Goal: Information Seeking & Learning: Compare options

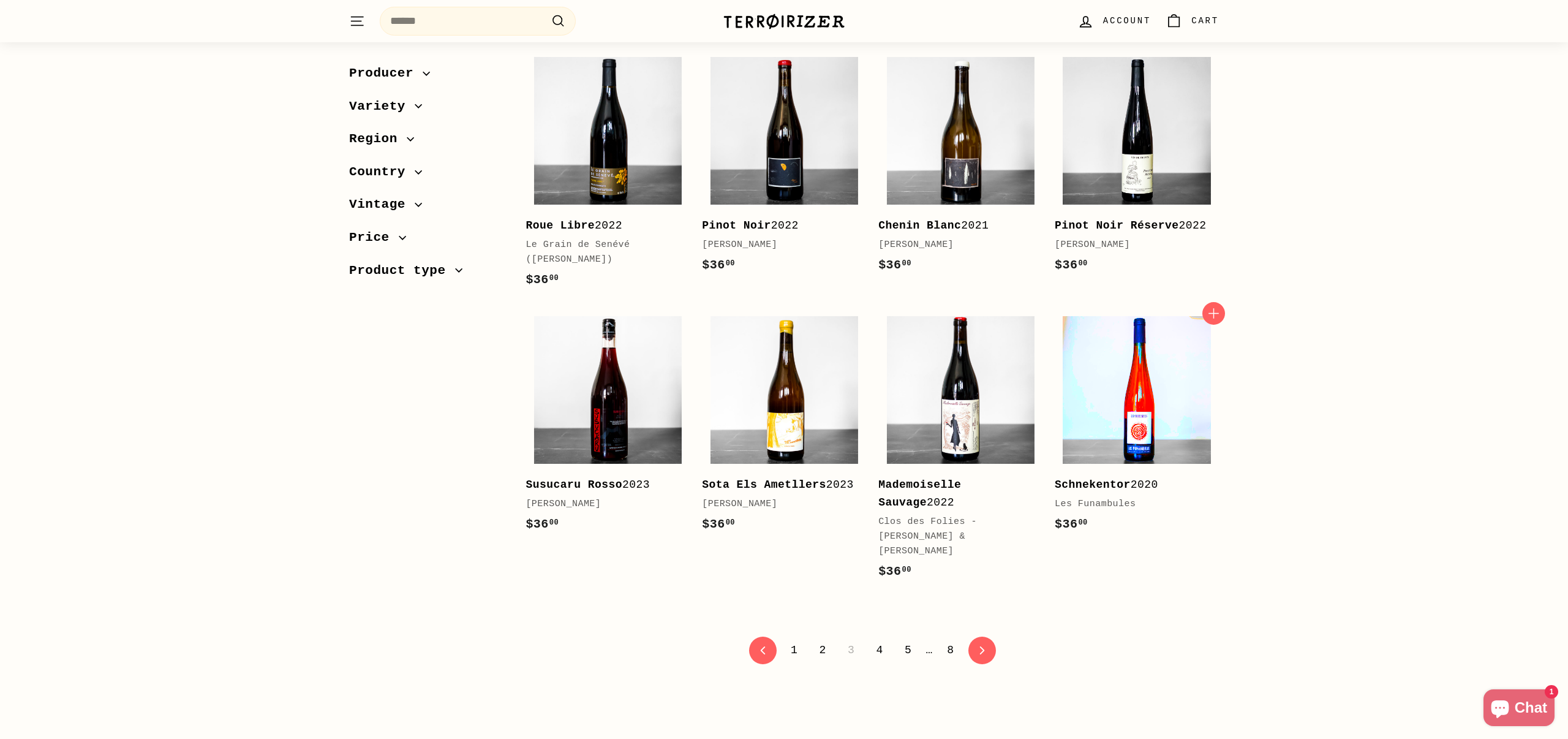
scroll to position [2234, 0]
click at [877, 639] on link "4" at bounding box center [880, 650] width 22 height 21
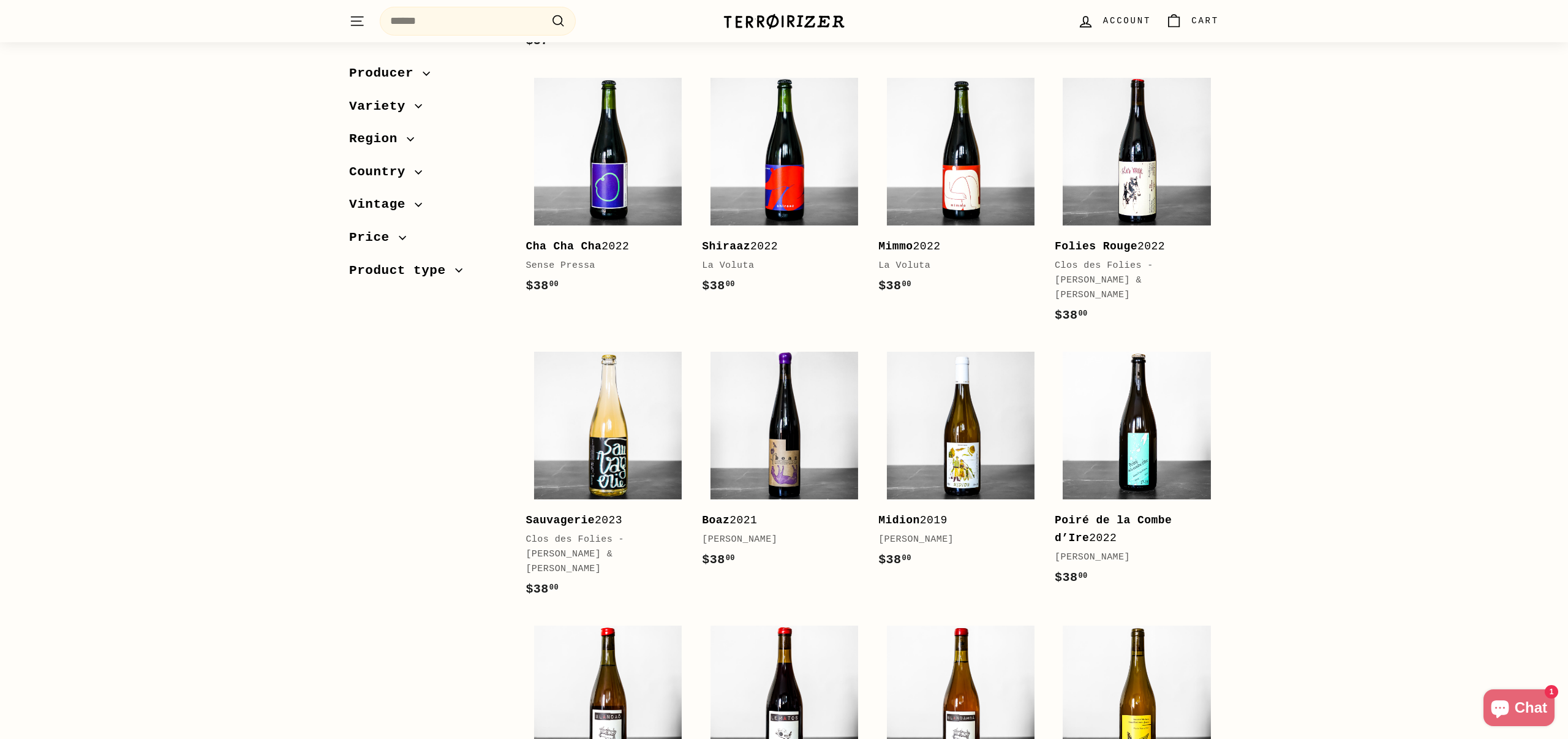
scroll to position [710, 0]
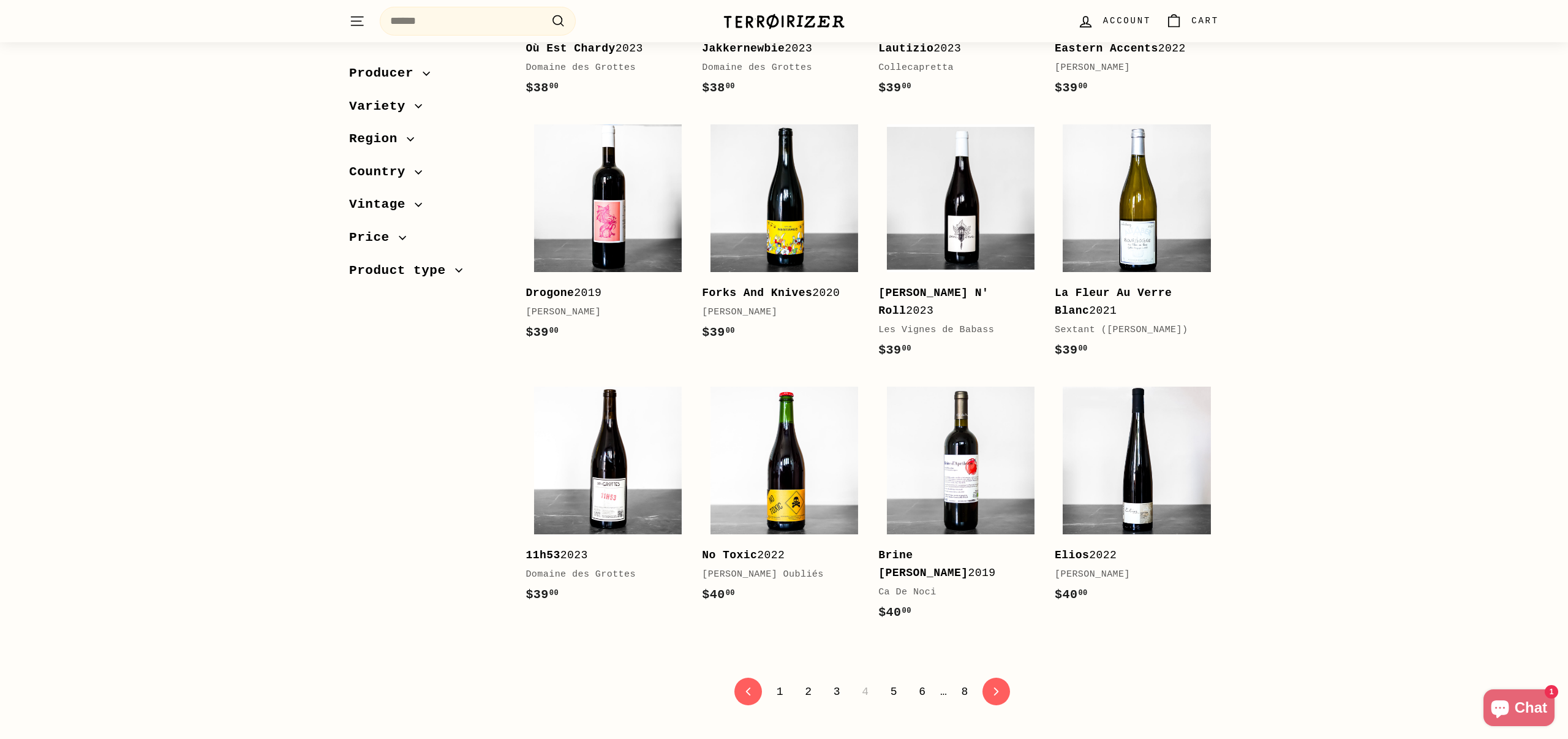
scroll to position [2210, 0]
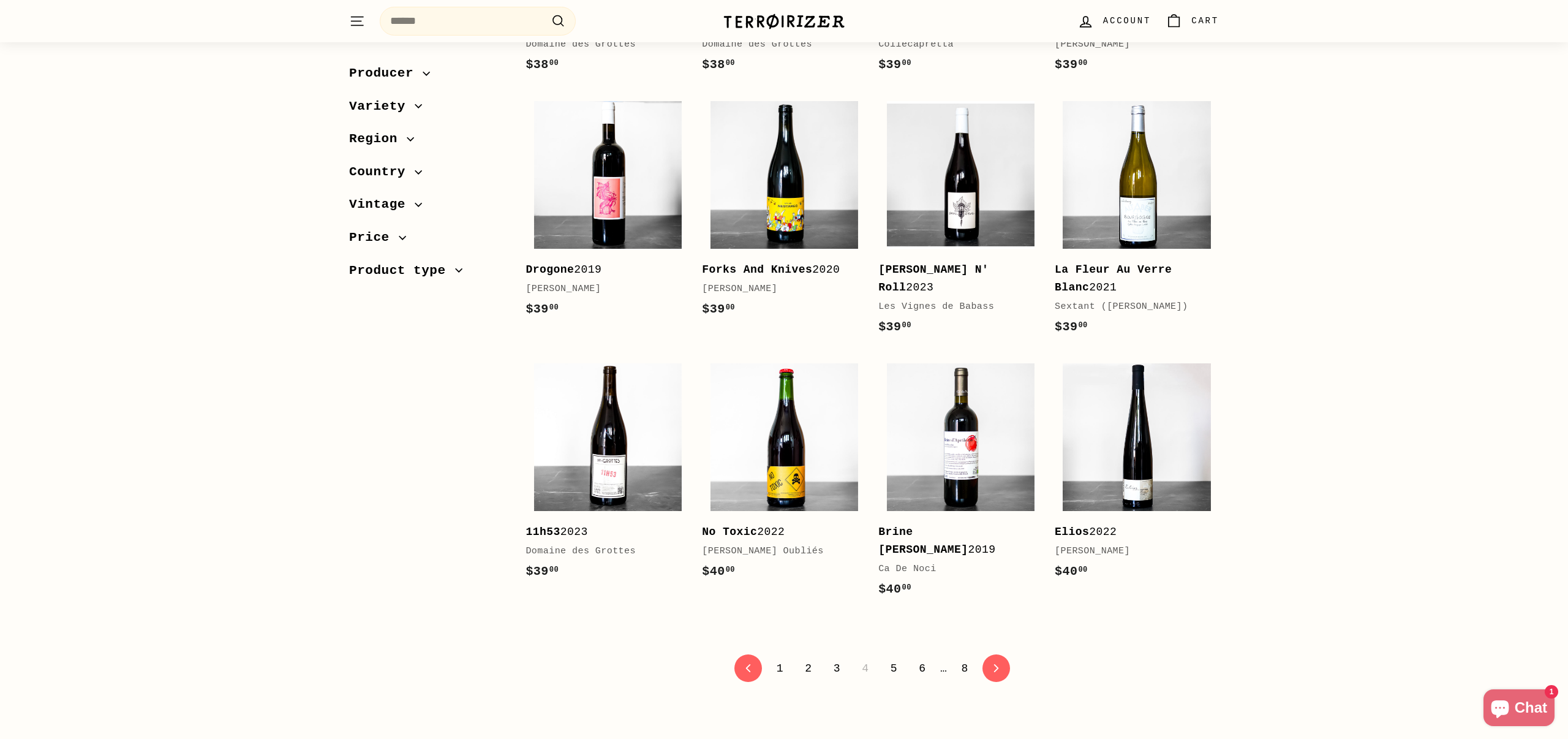
click at [892, 658] on link "5" at bounding box center [894, 668] width 22 height 21
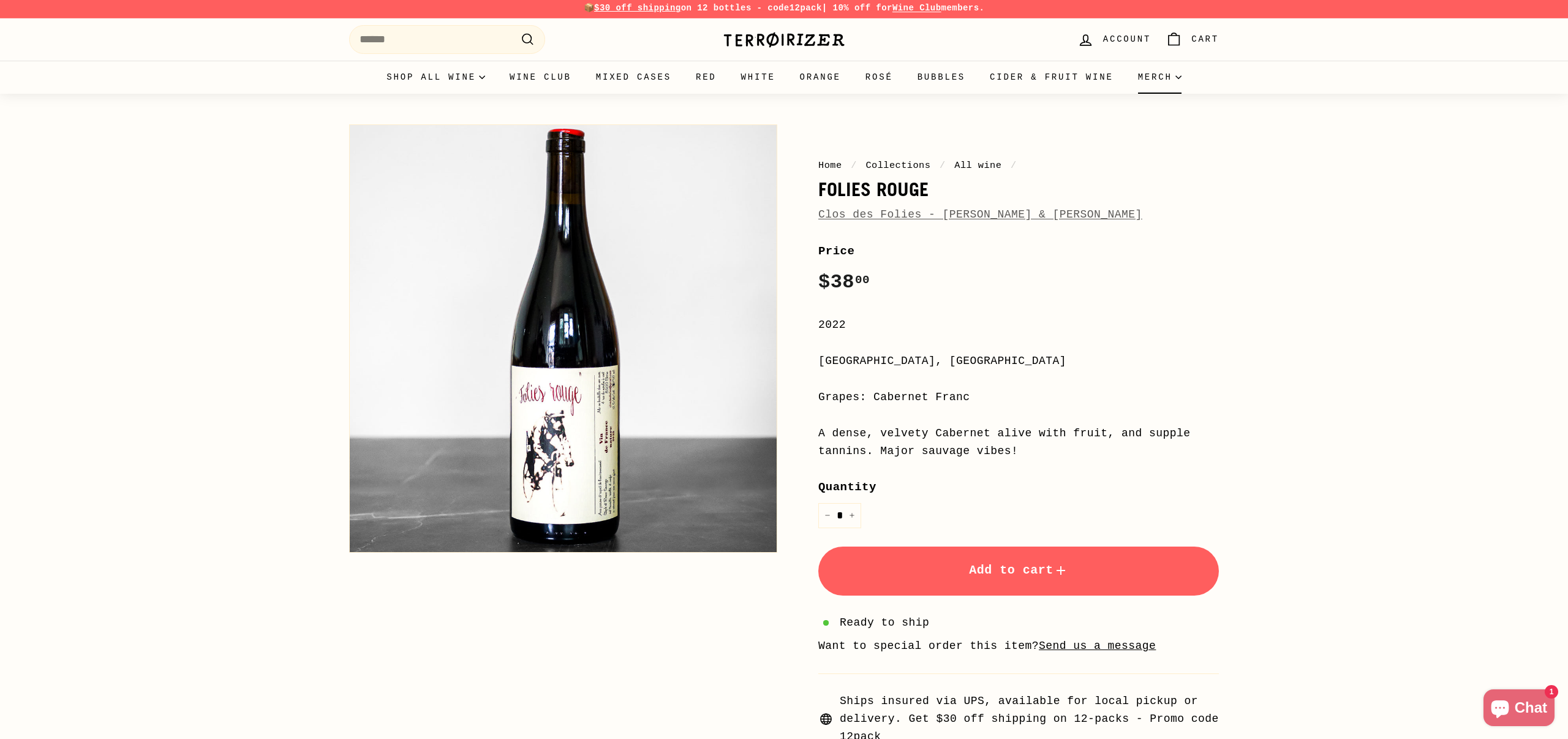
scroll to position [2, 0]
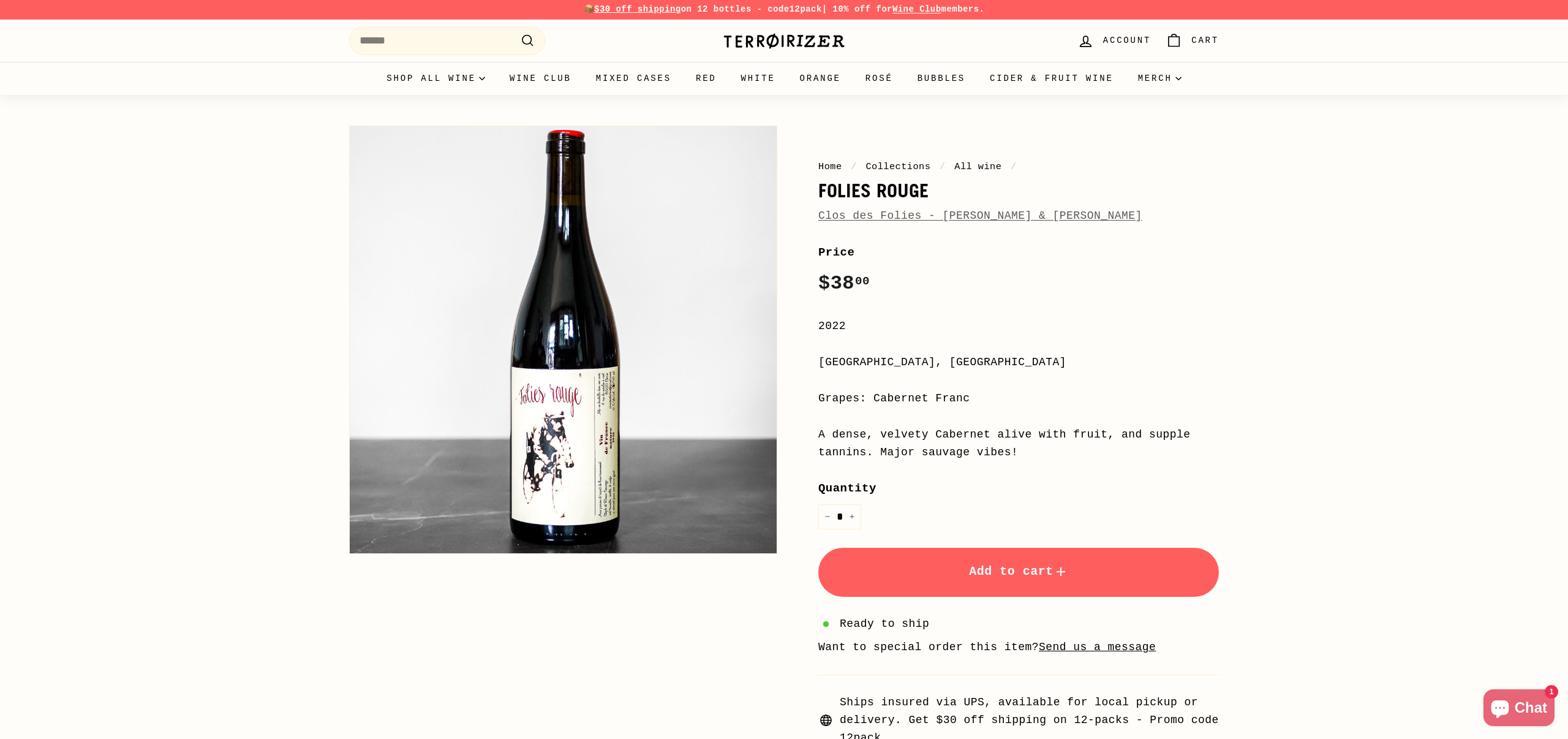
click at [1004, 213] on link "Clos des Folies - [PERSON_NAME] & [PERSON_NAME]" at bounding box center [980, 216] width 324 height 12
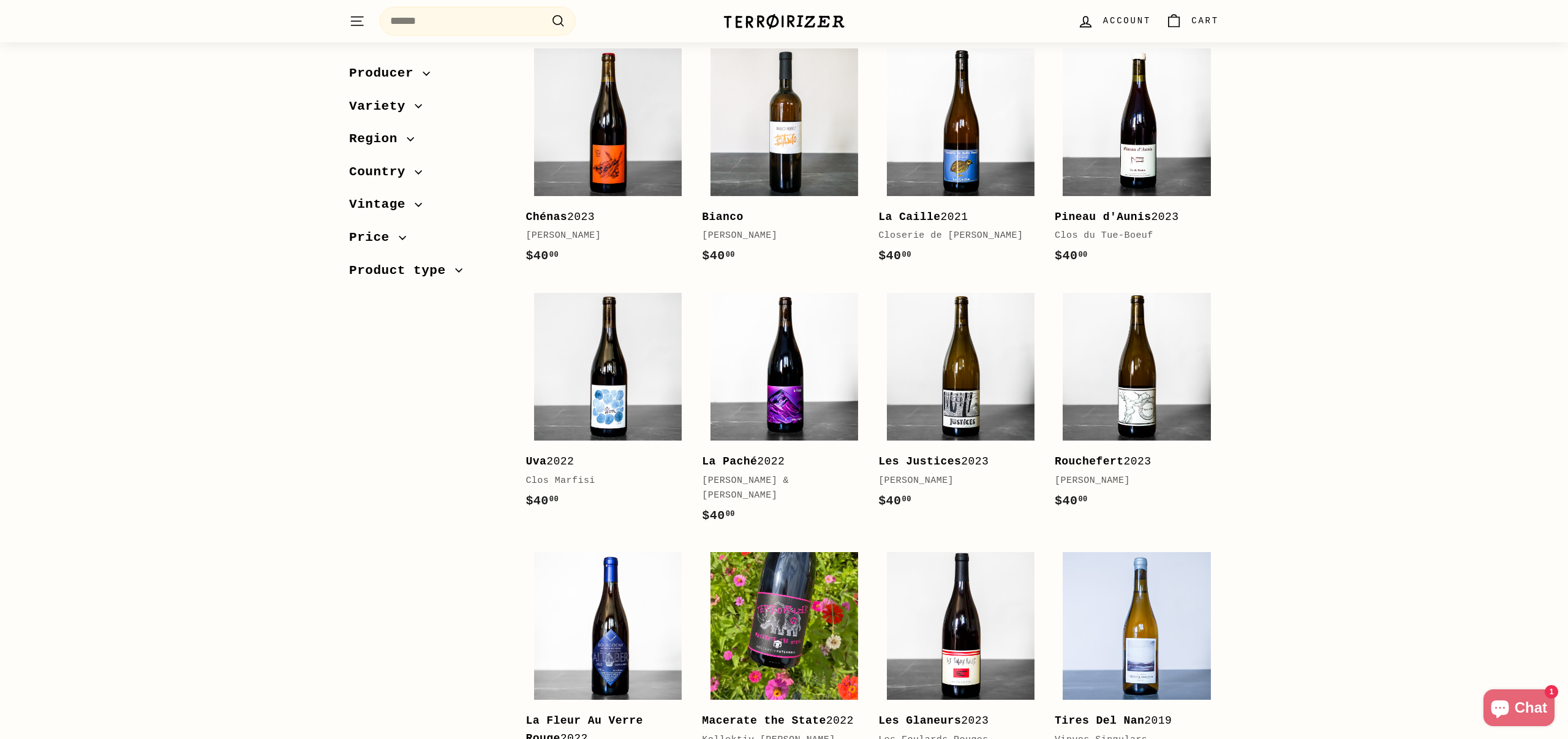
scroll to position [458, 0]
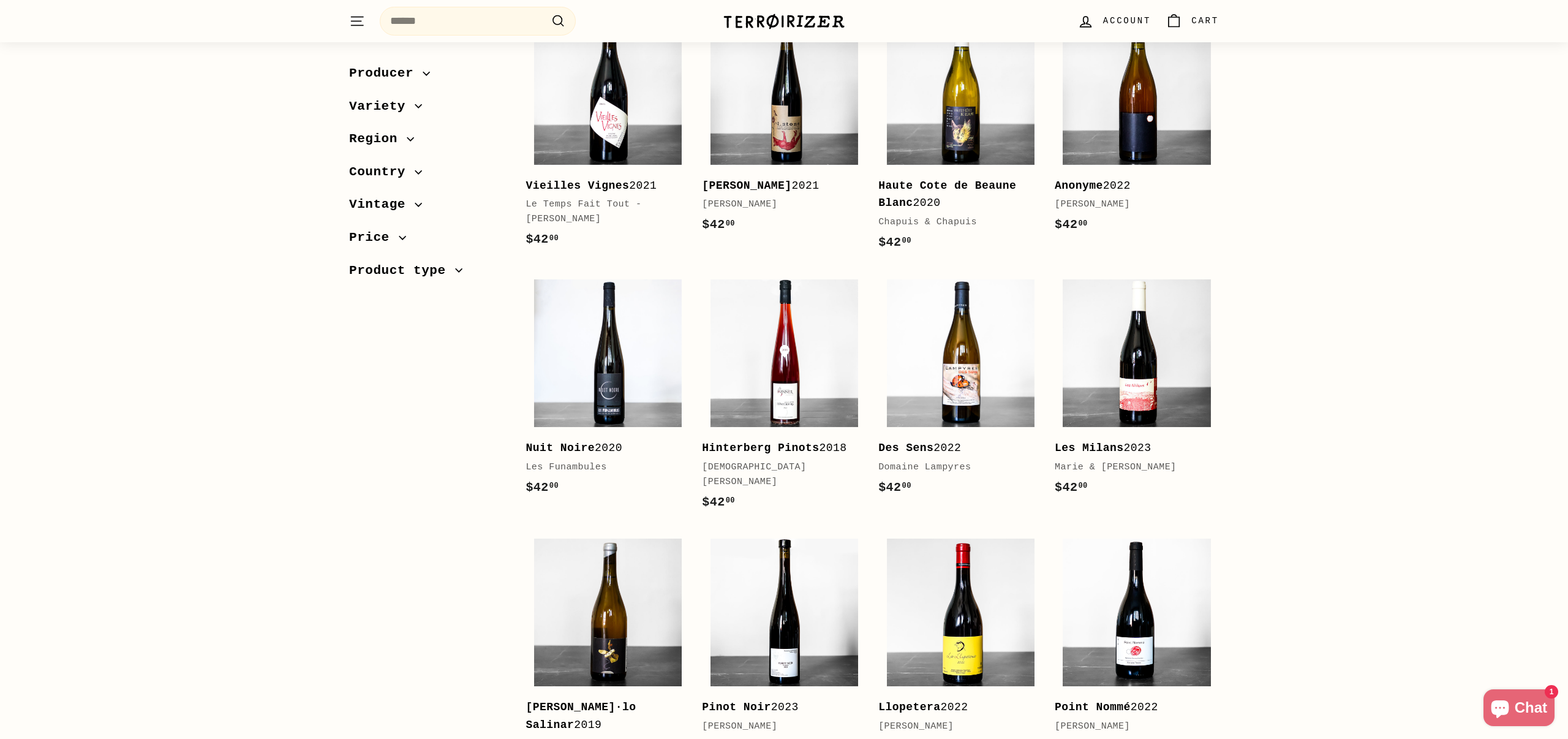
scroll to position [1518, 0]
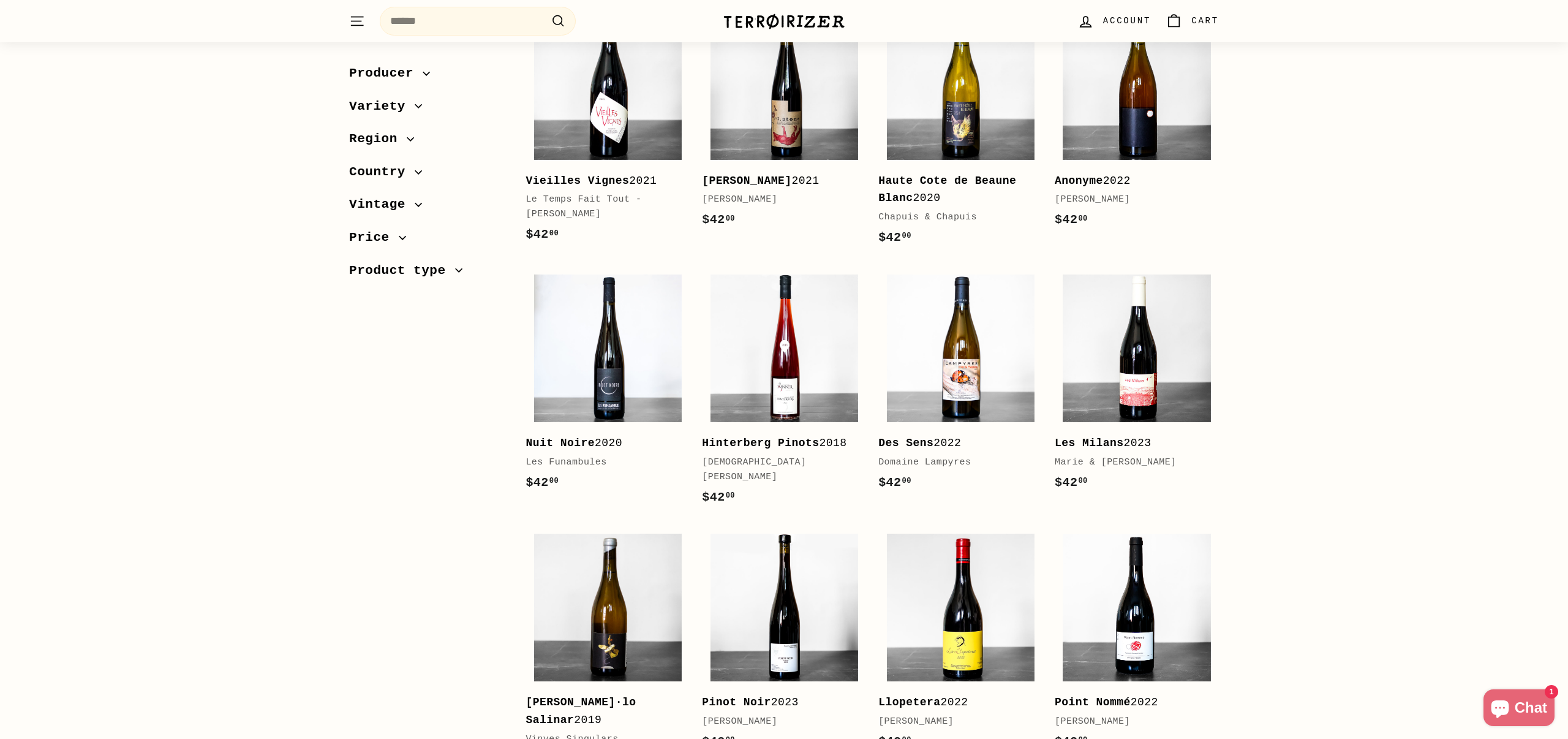
click at [1385, 325] on div "Sort Featured Best selling Alphabetically, A-Z Alphabetically, Z-A Price, low t…" at bounding box center [784, 62] width 1568 height 2761
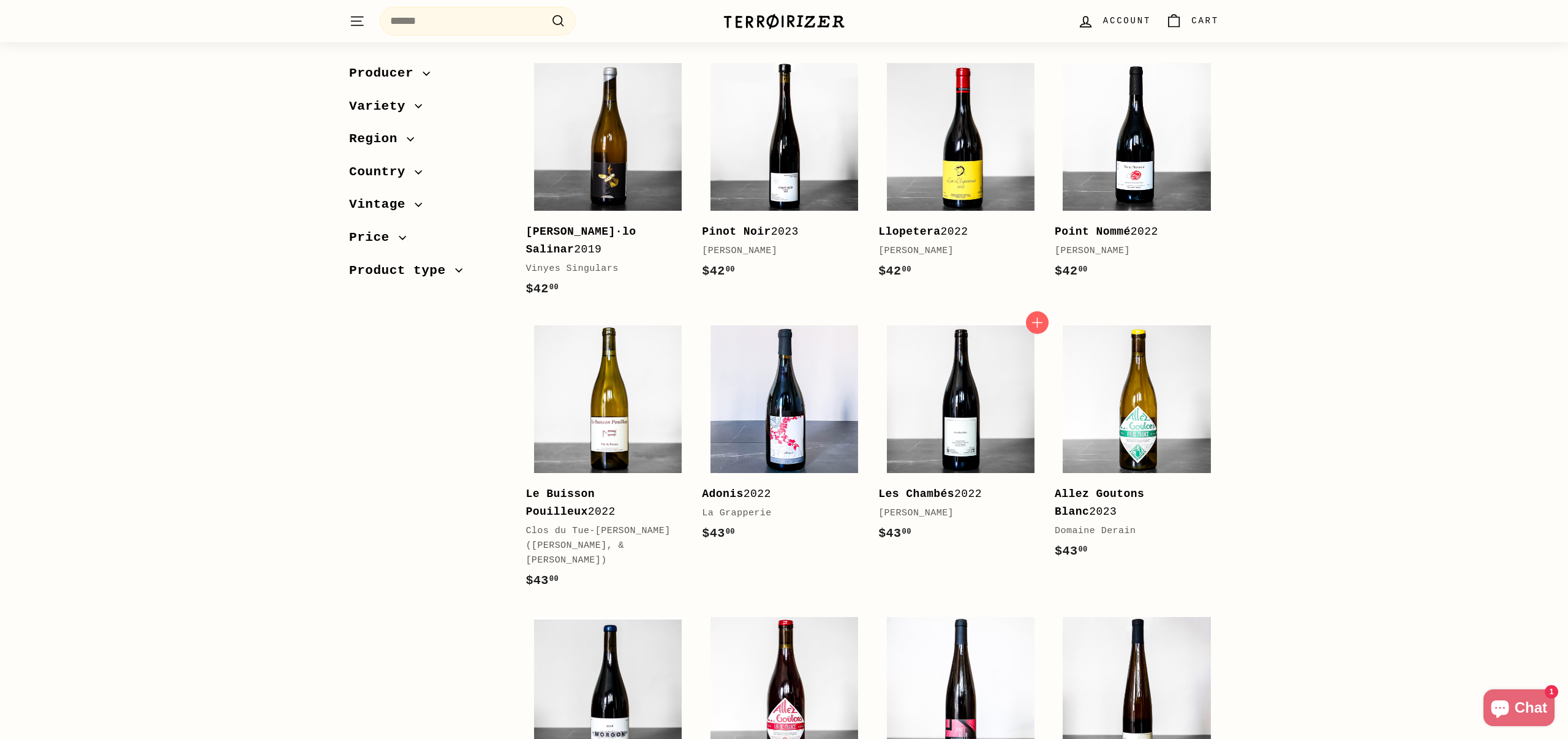
scroll to position [1990, 0]
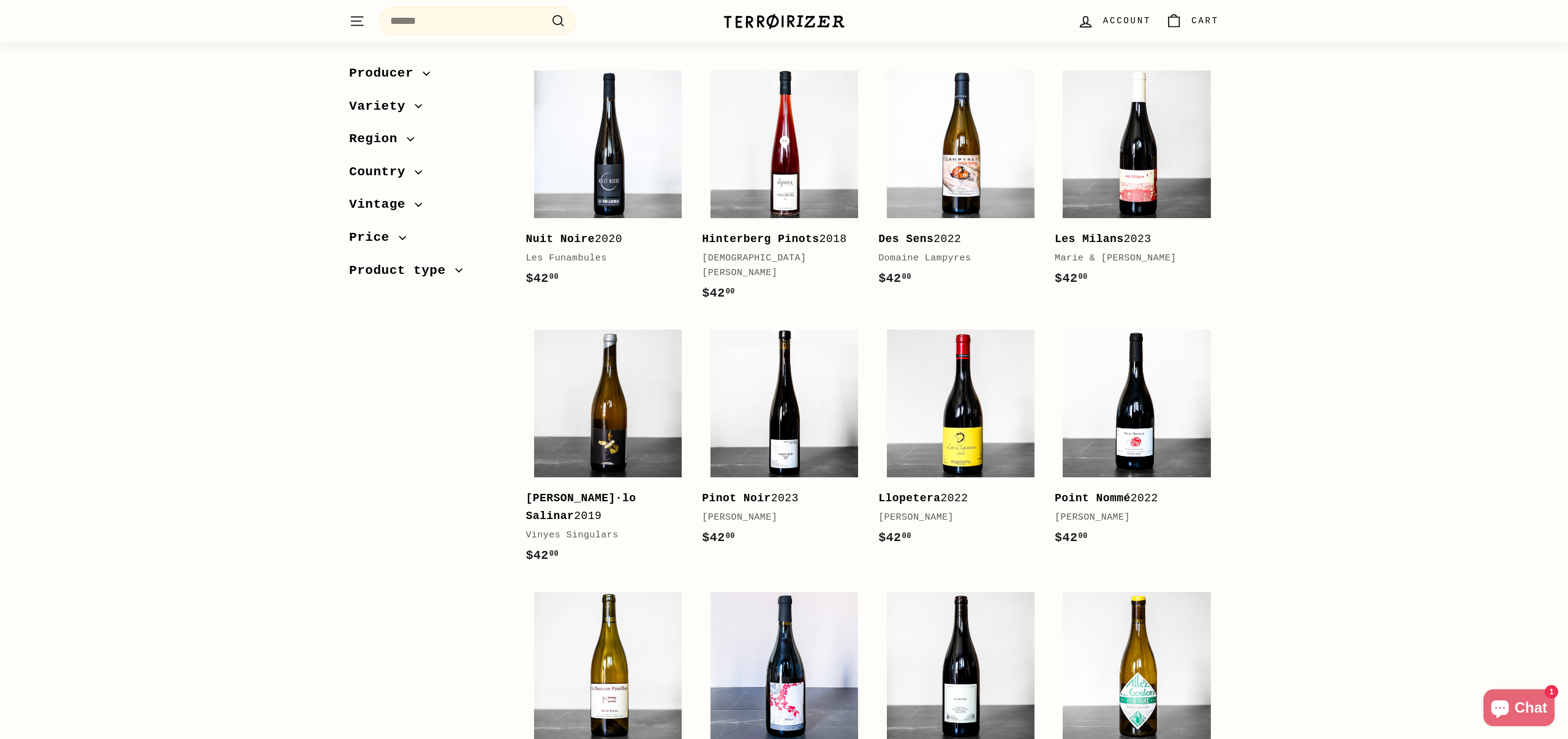
scroll to position [1724, 0]
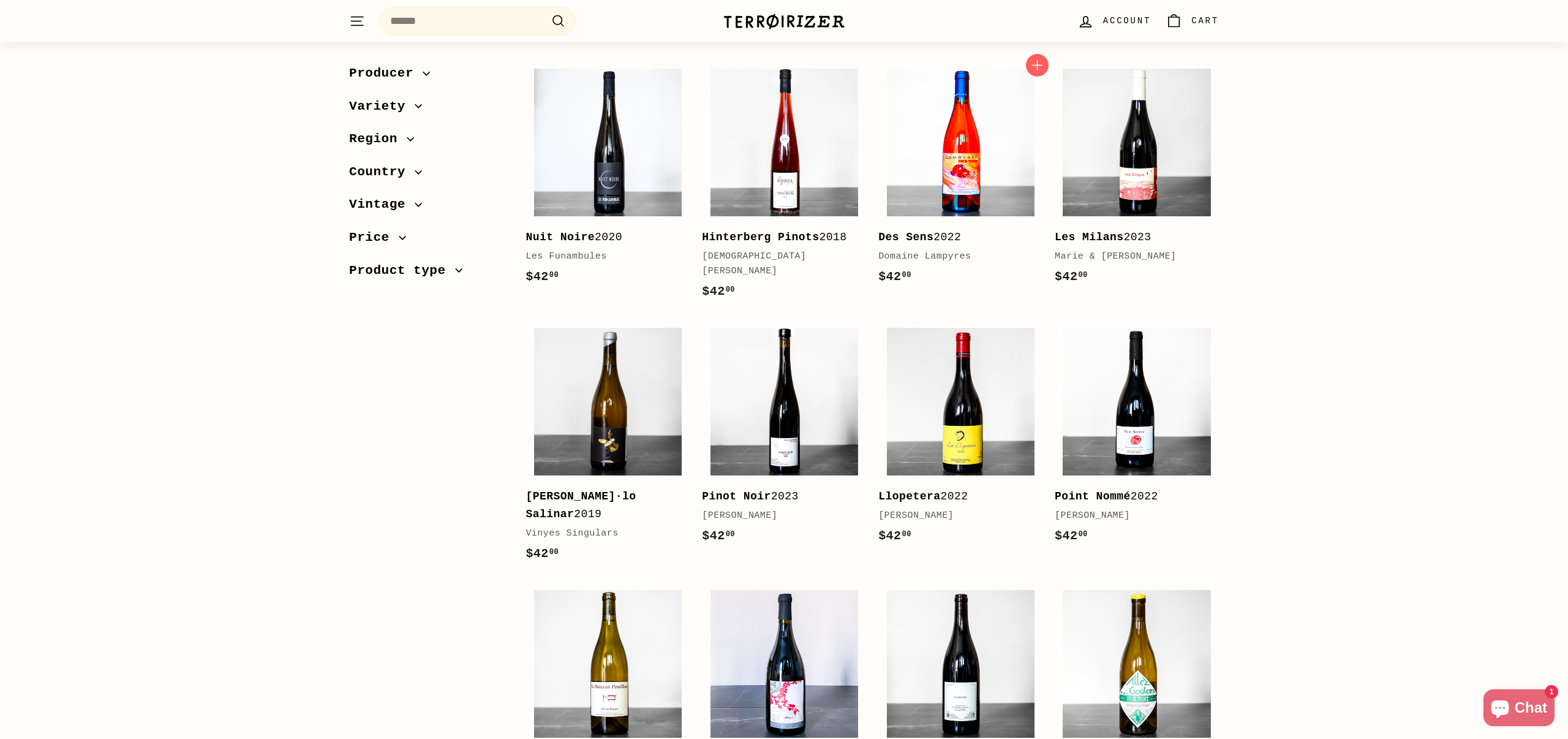
click at [901, 167] on img at bounding box center [960, 142] width 147 height 147
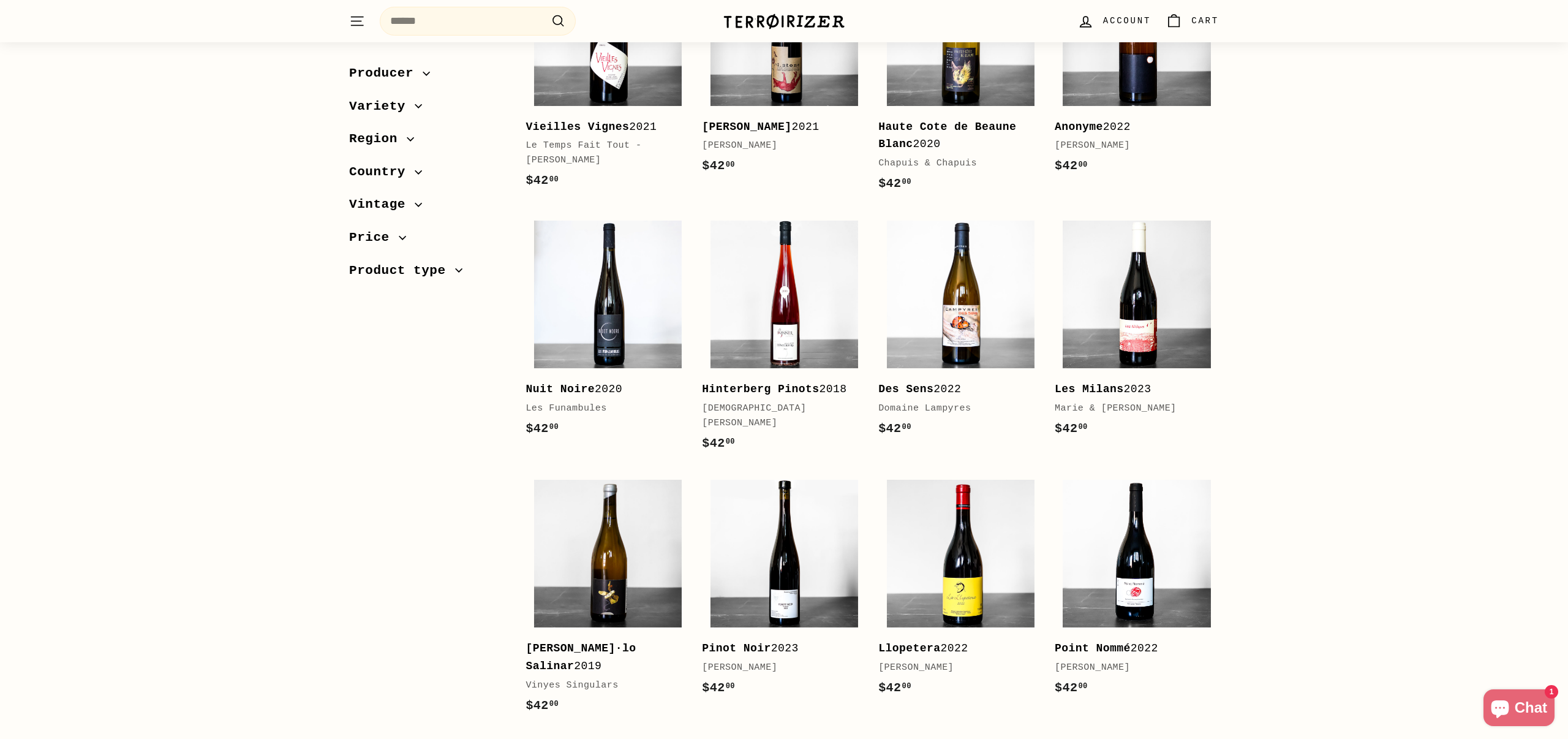
scroll to position [1573, 0]
click at [1266, 222] on div "Sort Featured Best selling Alphabetically, A-Z Alphabetically, Z-A Price, low t…" at bounding box center [784, 8] width 1568 height 2761
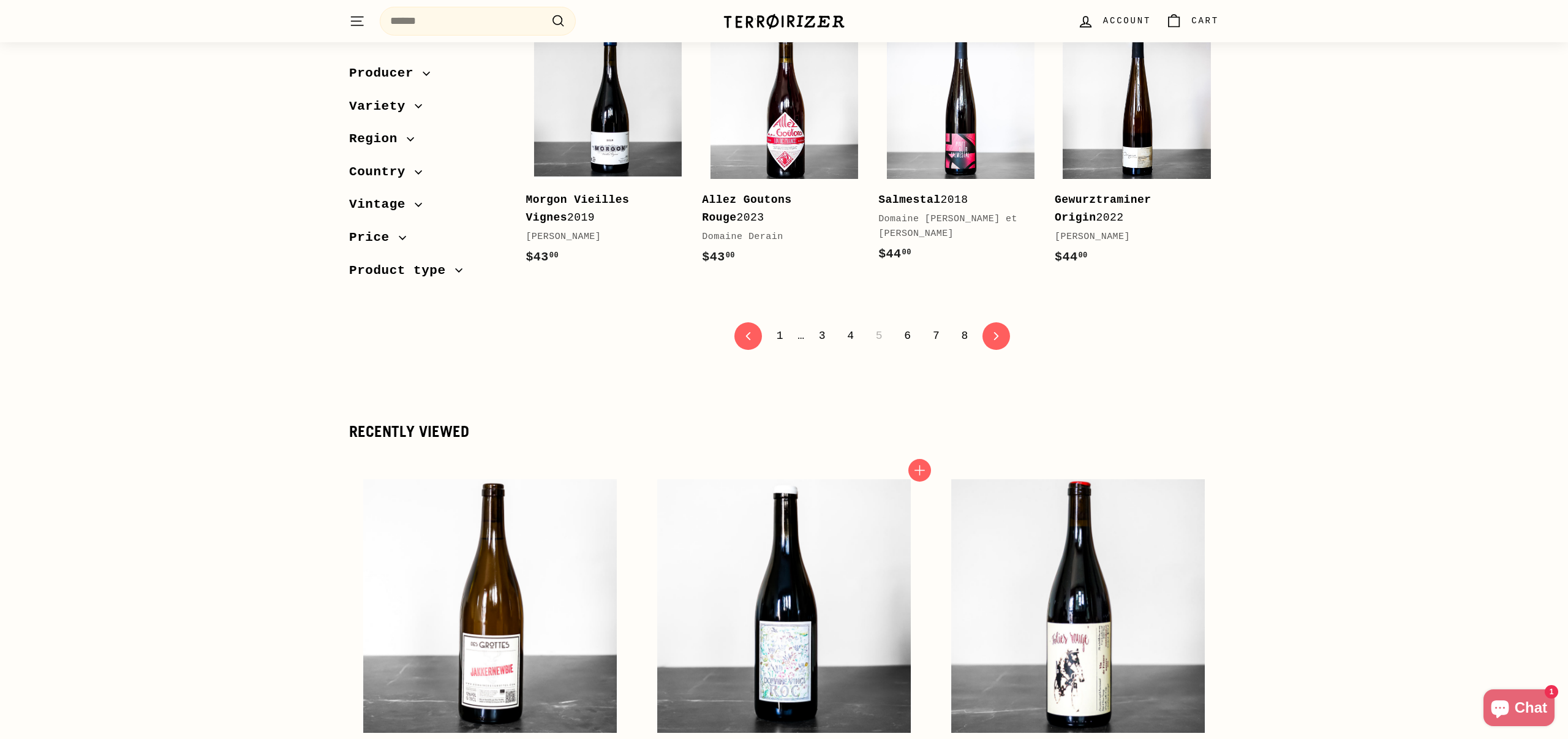
scroll to position [2568, 0]
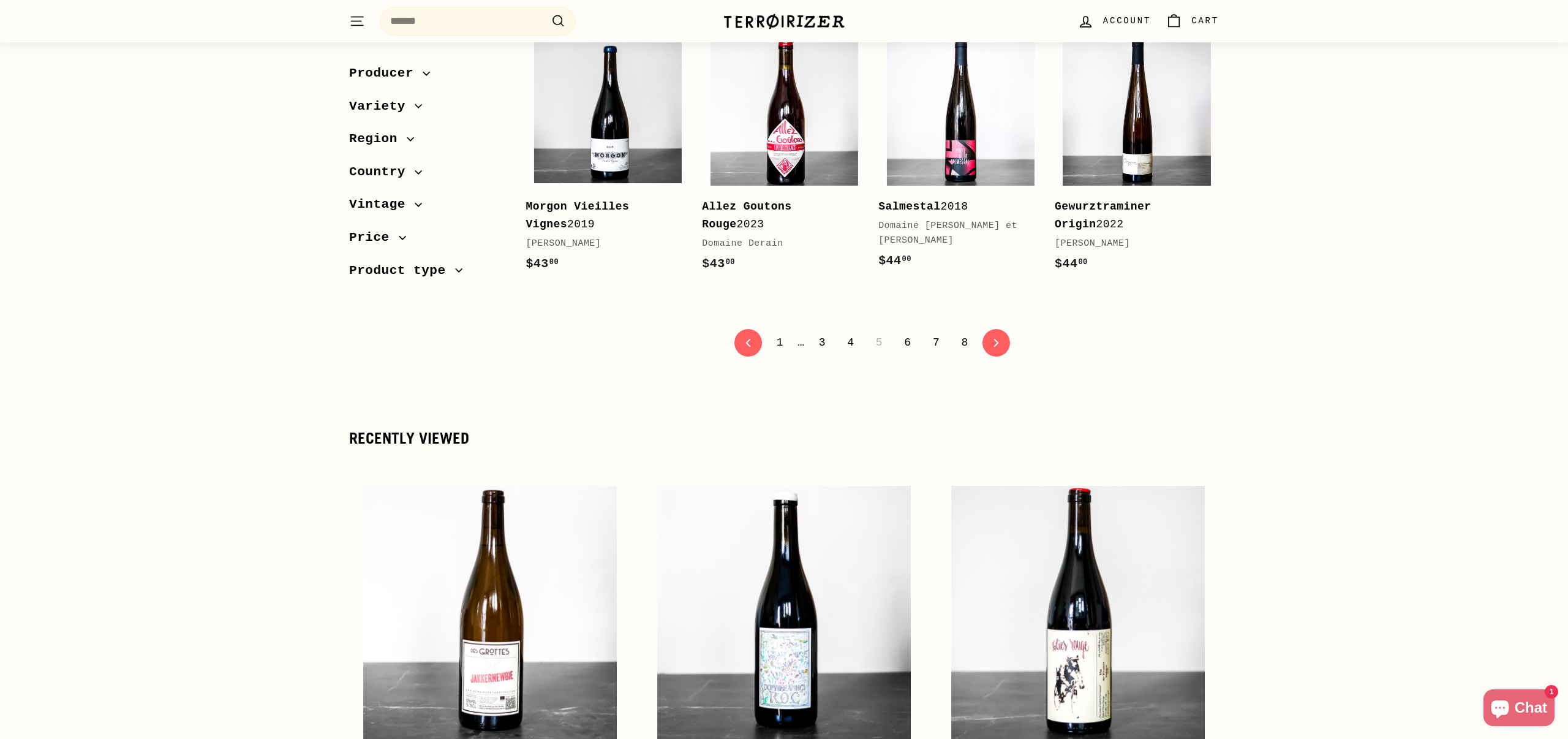
click at [850, 344] on link "4" at bounding box center [851, 342] width 22 height 21
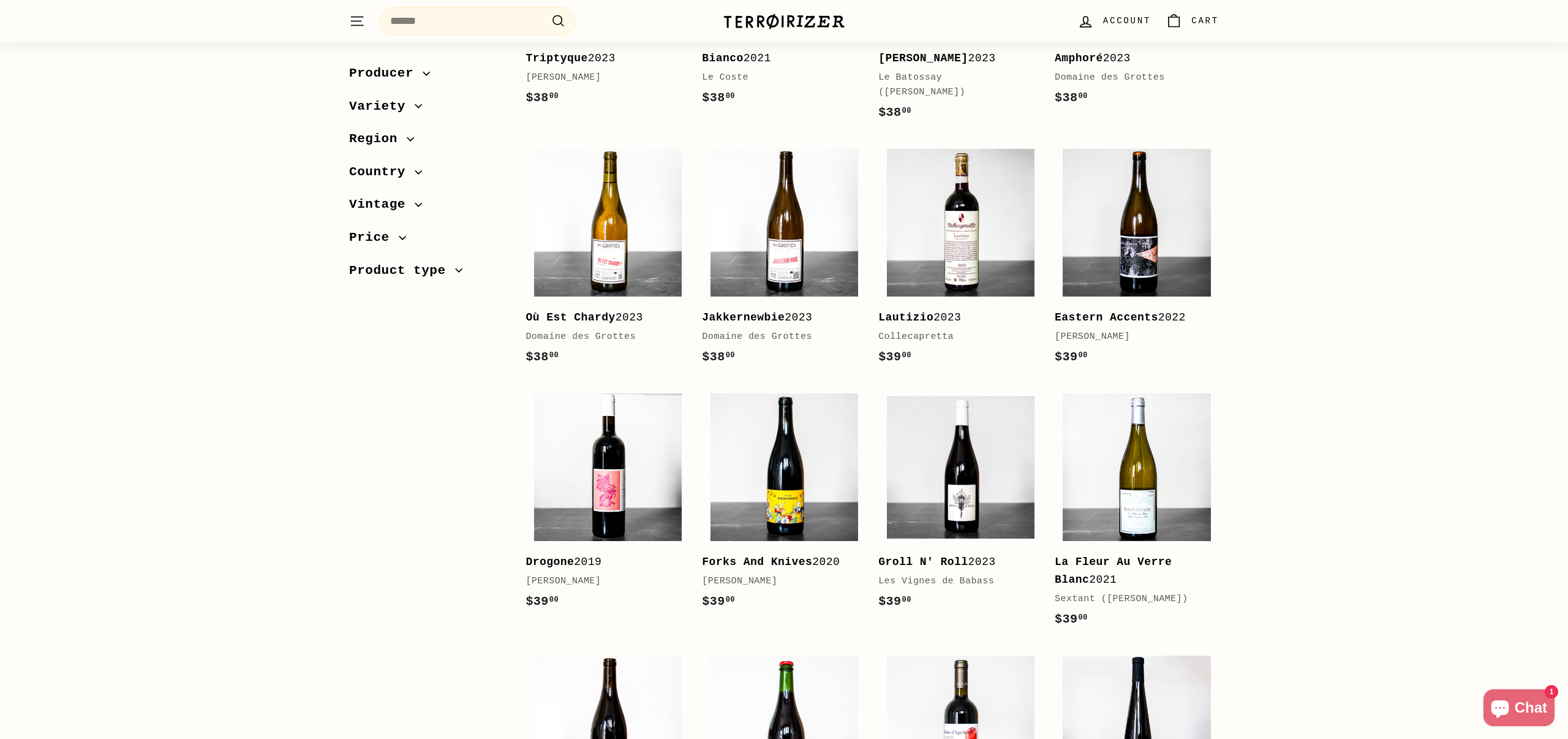
scroll to position [1913, 0]
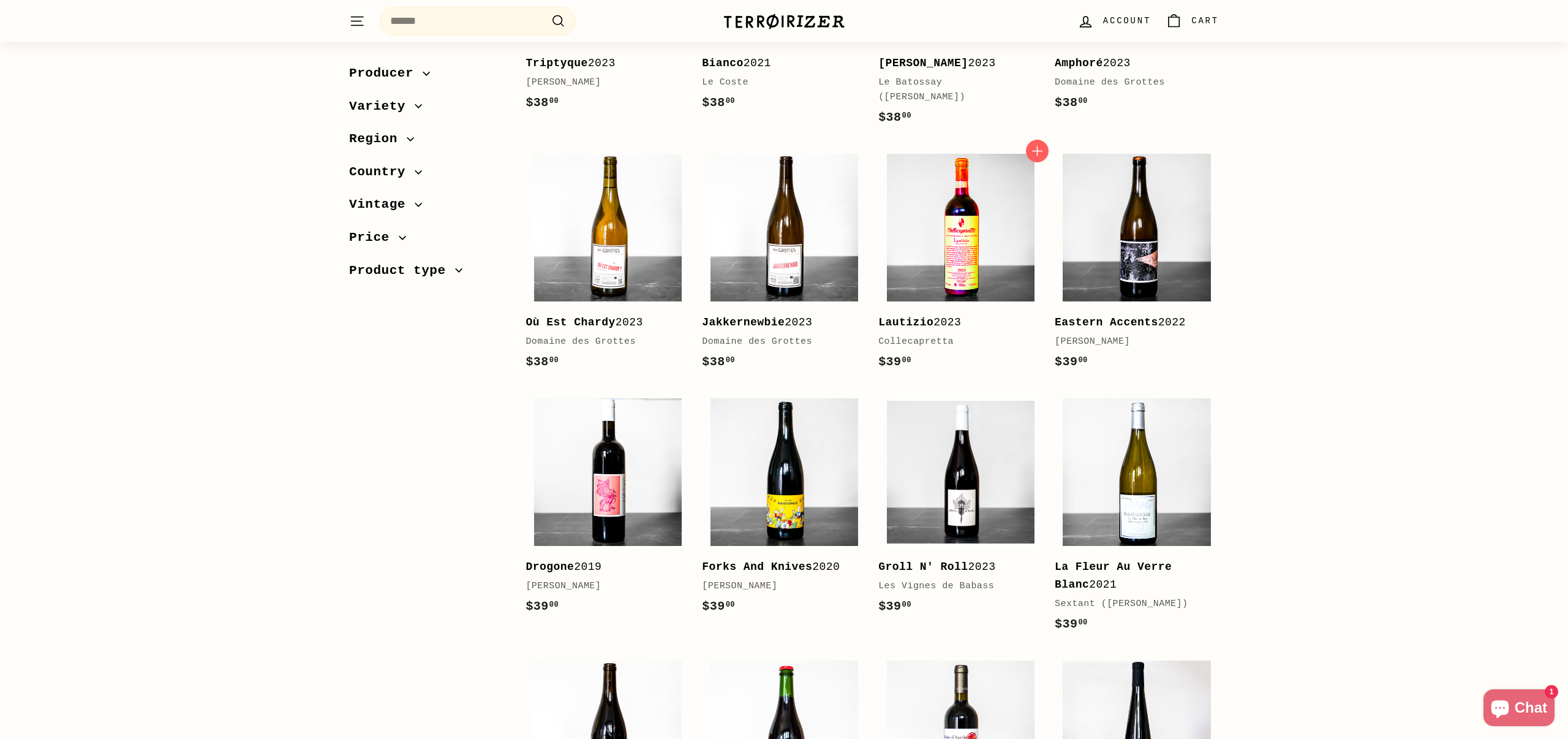
click at [954, 201] on img at bounding box center [960, 227] width 147 height 147
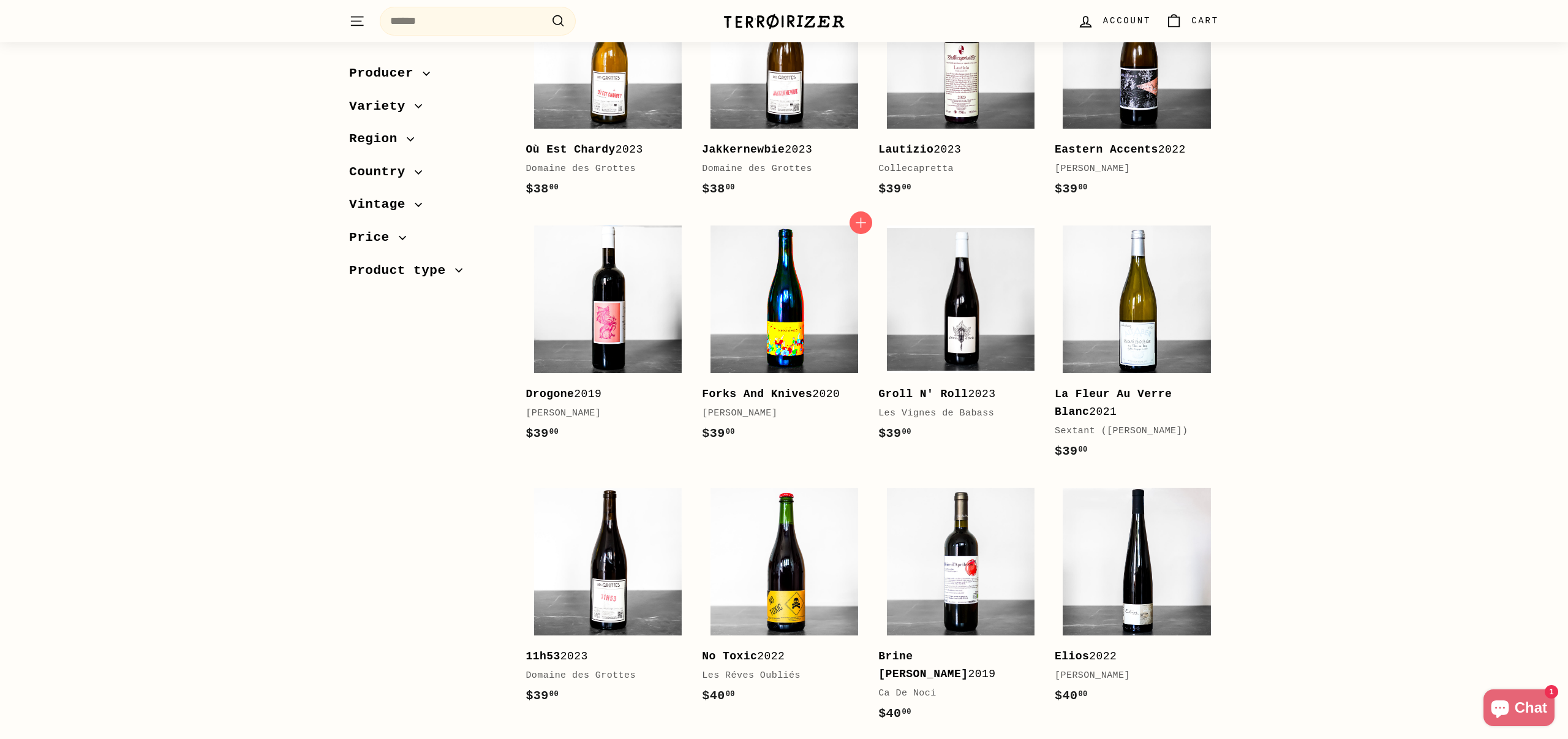
scroll to position [2086, 0]
click at [811, 275] on img at bounding box center [784, 298] width 147 height 147
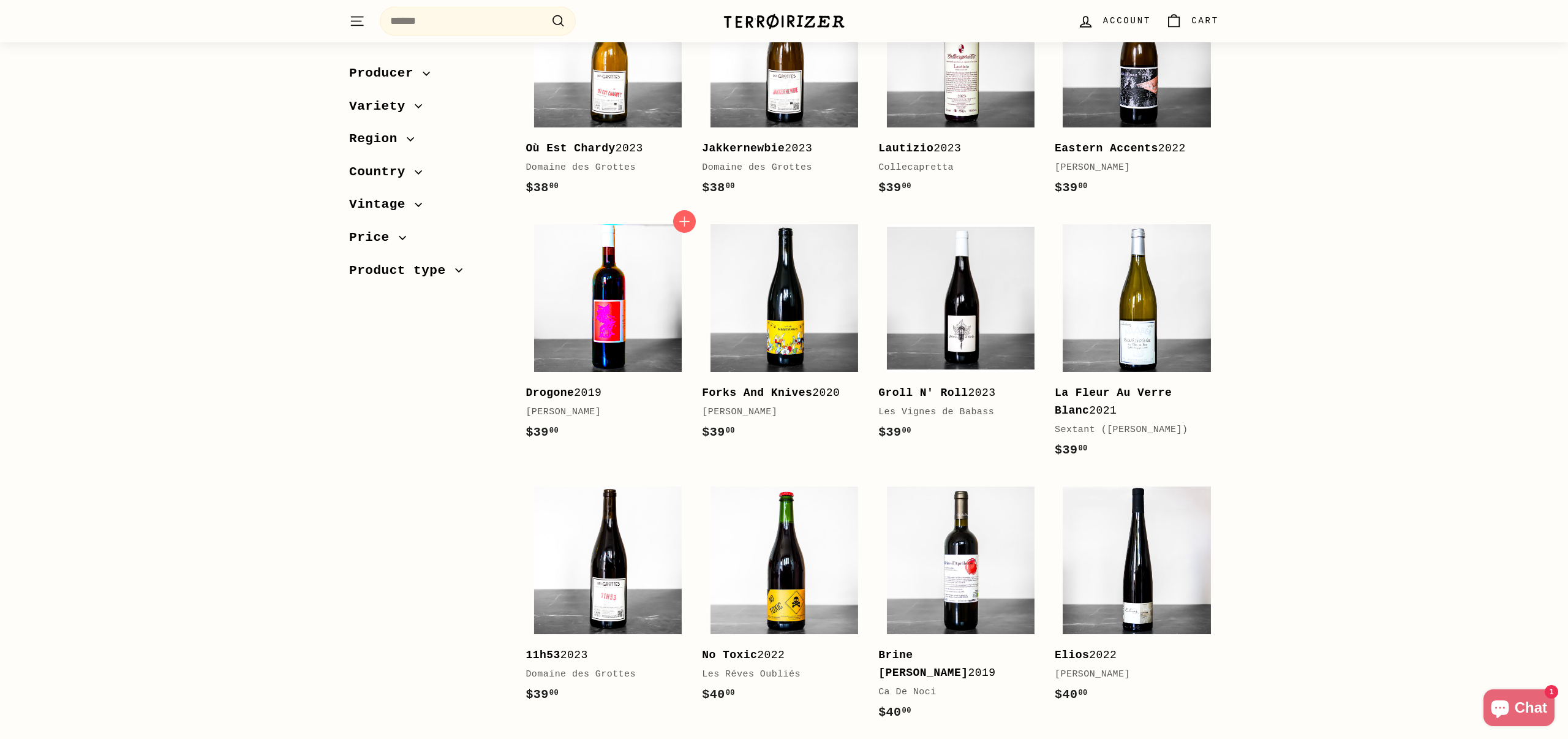
click at [667, 248] on img at bounding box center [608, 298] width 147 height 147
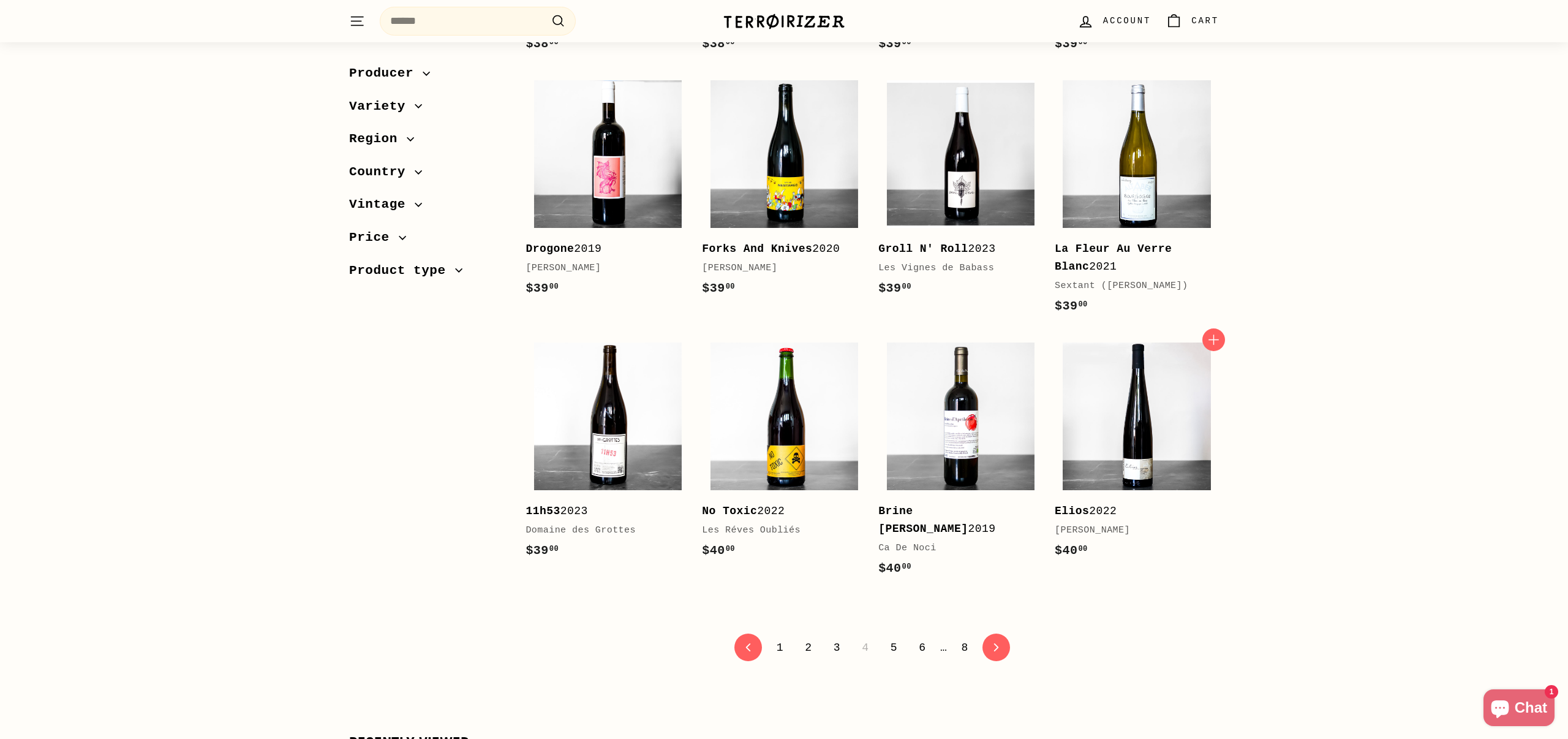
scroll to position [2246, 0]
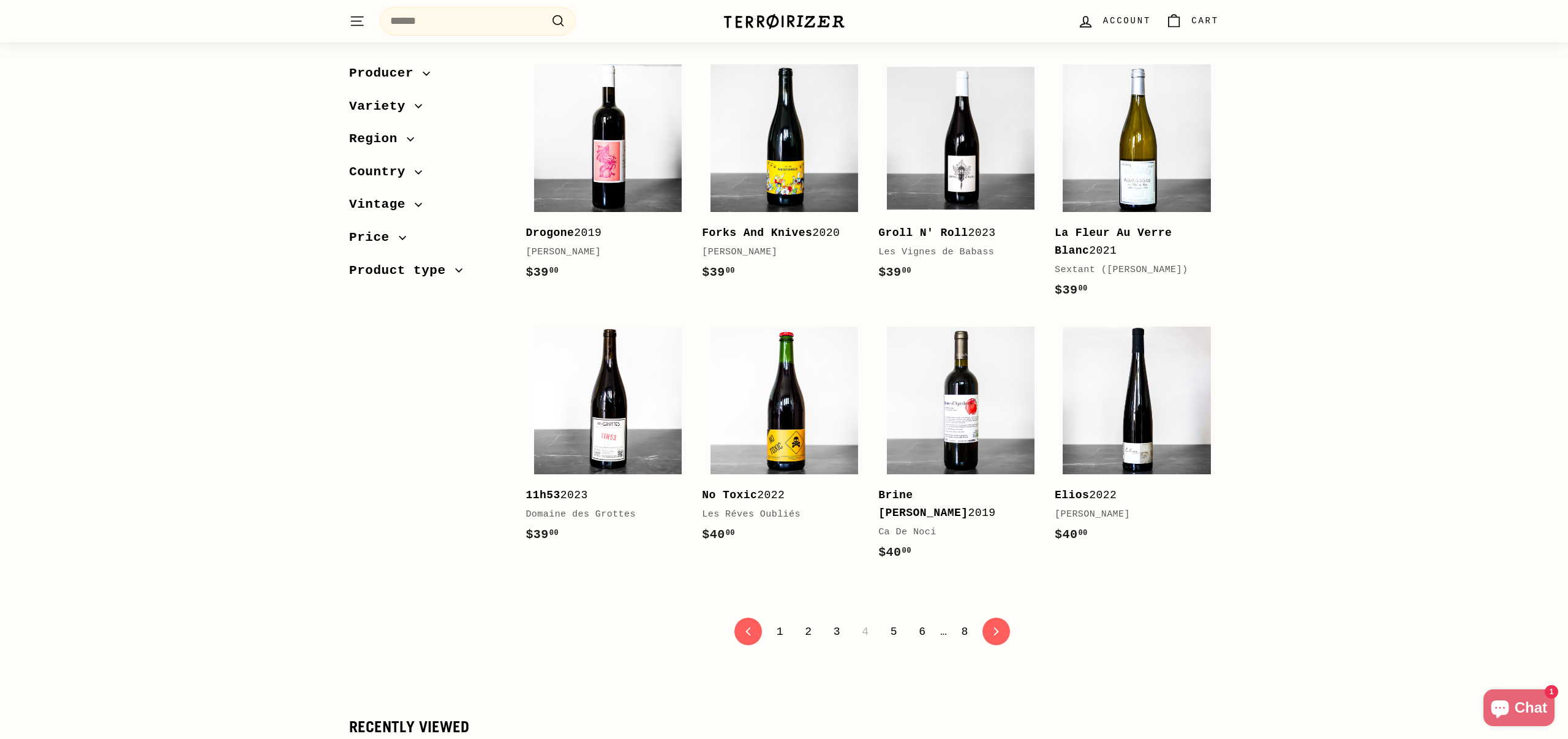
click at [889, 621] on link "5" at bounding box center [894, 631] width 22 height 21
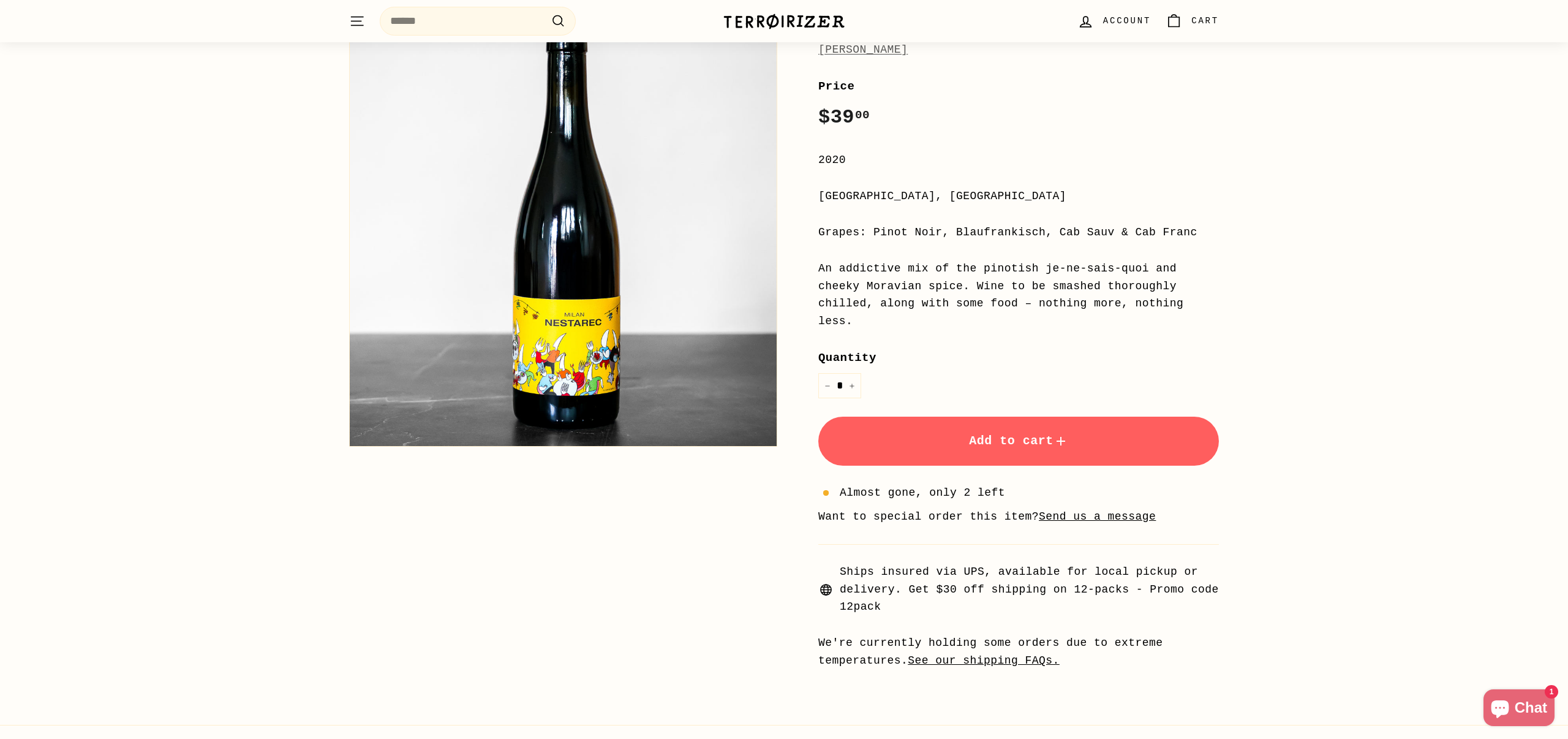
scroll to position [173, 0]
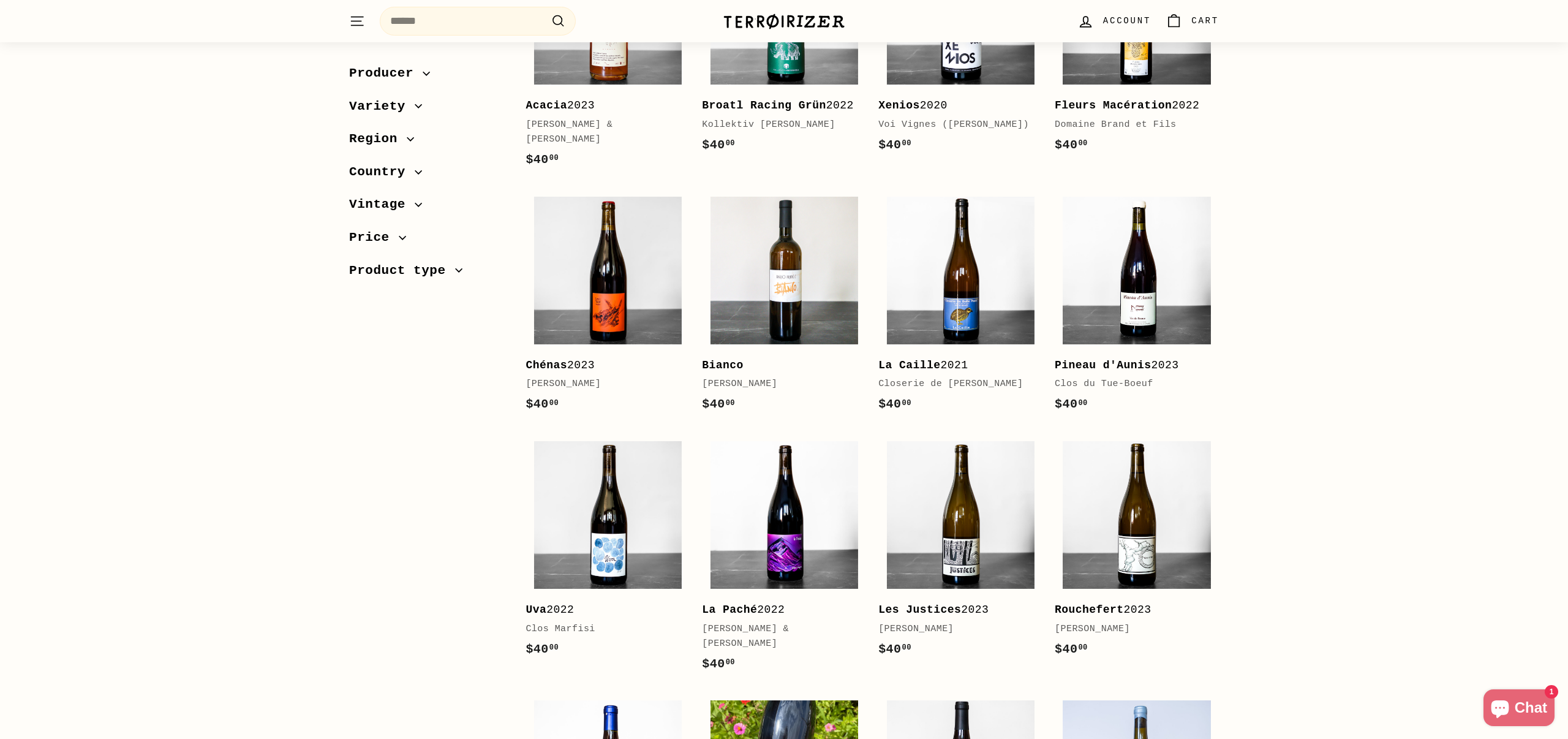
scroll to position [309, 0]
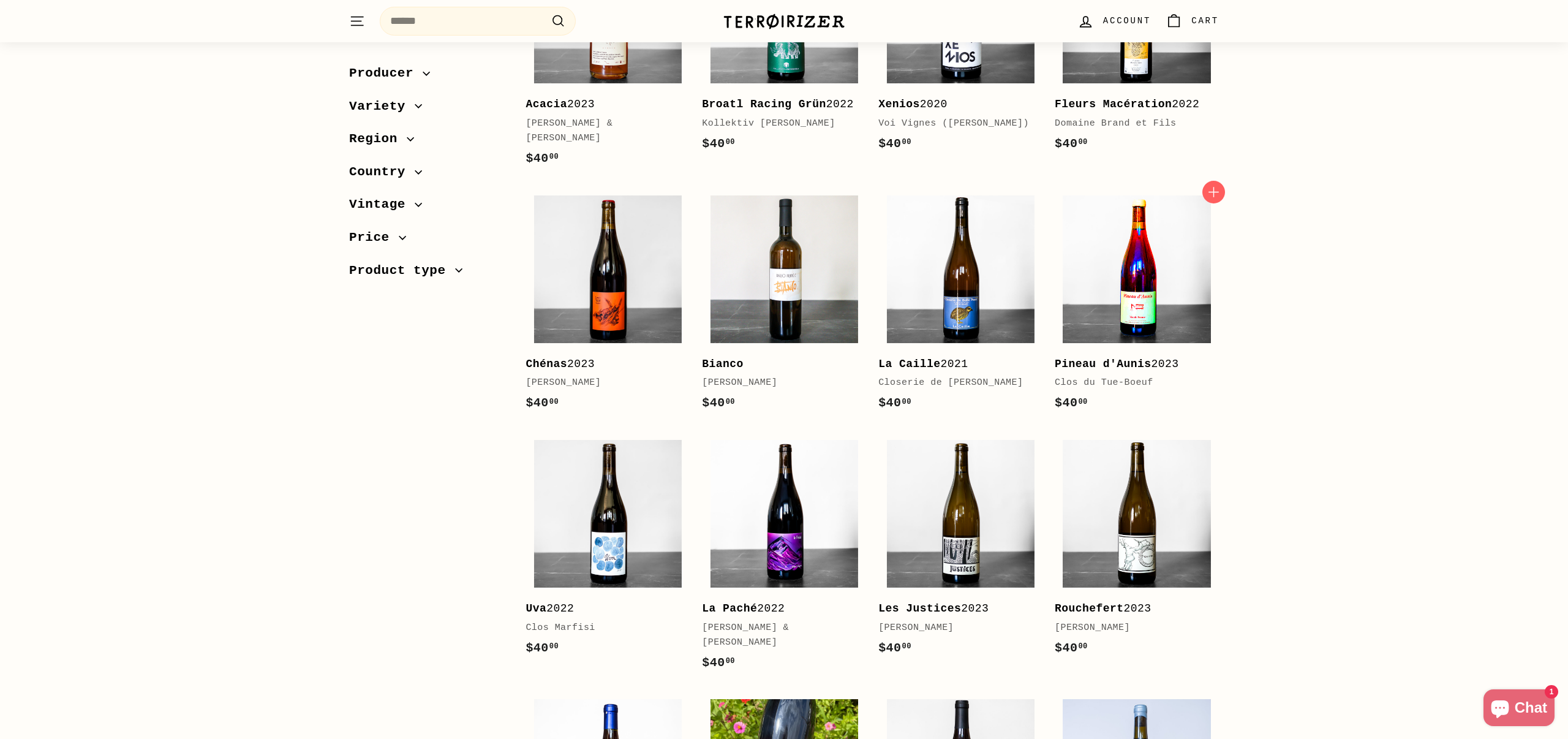
click at [1094, 302] on img at bounding box center [1136, 268] width 147 height 147
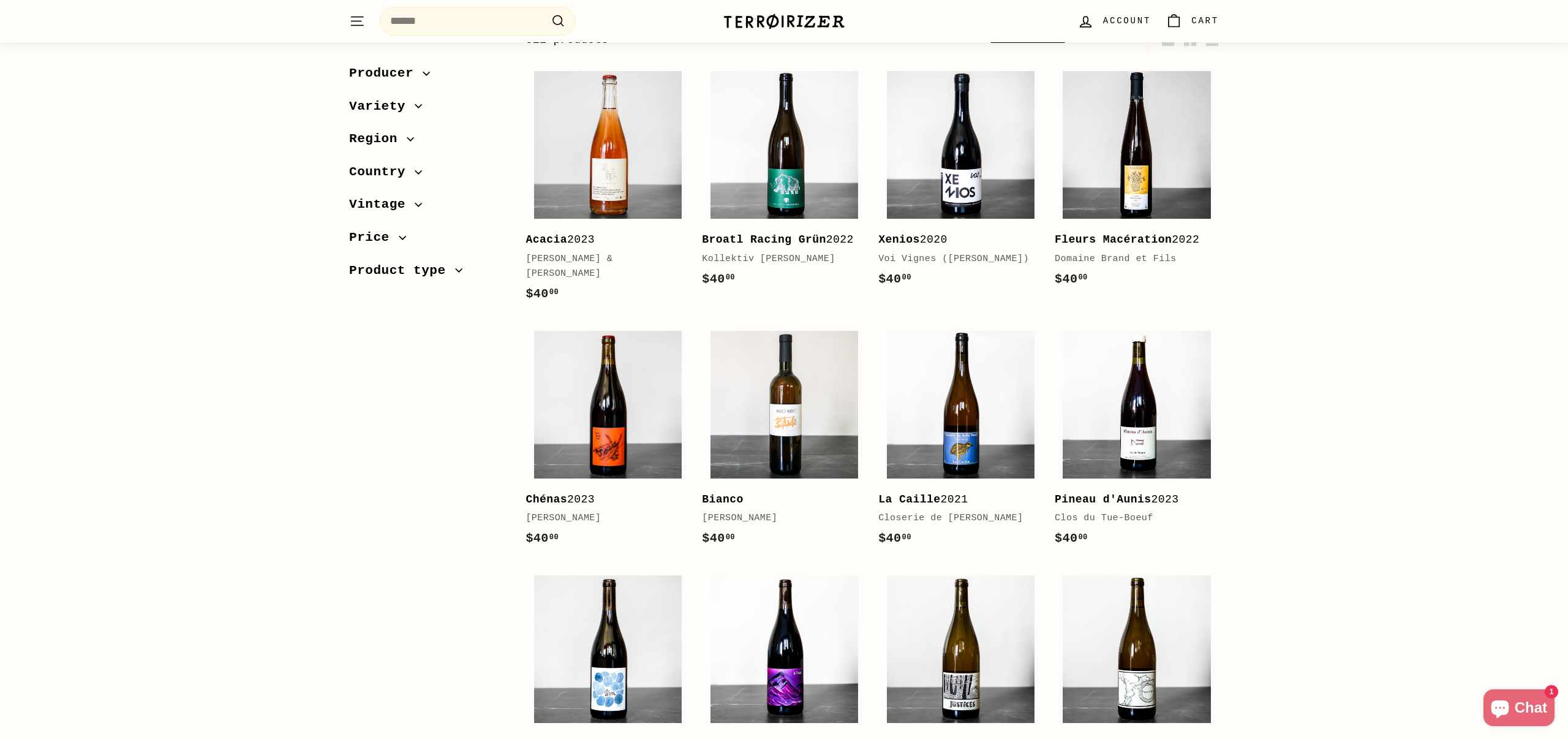
scroll to position [171, 0]
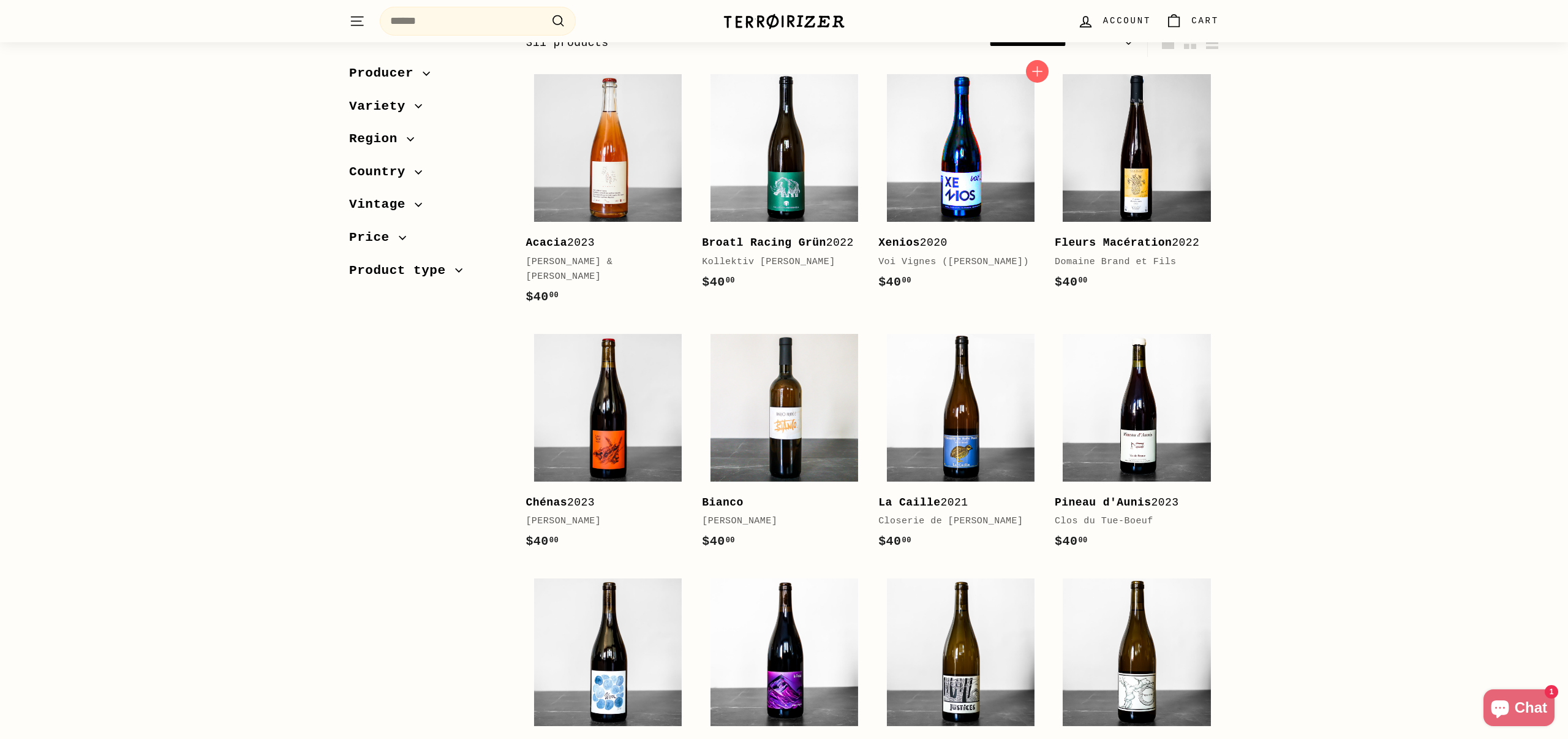
click at [960, 171] on img at bounding box center [960, 147] width 147 height 147
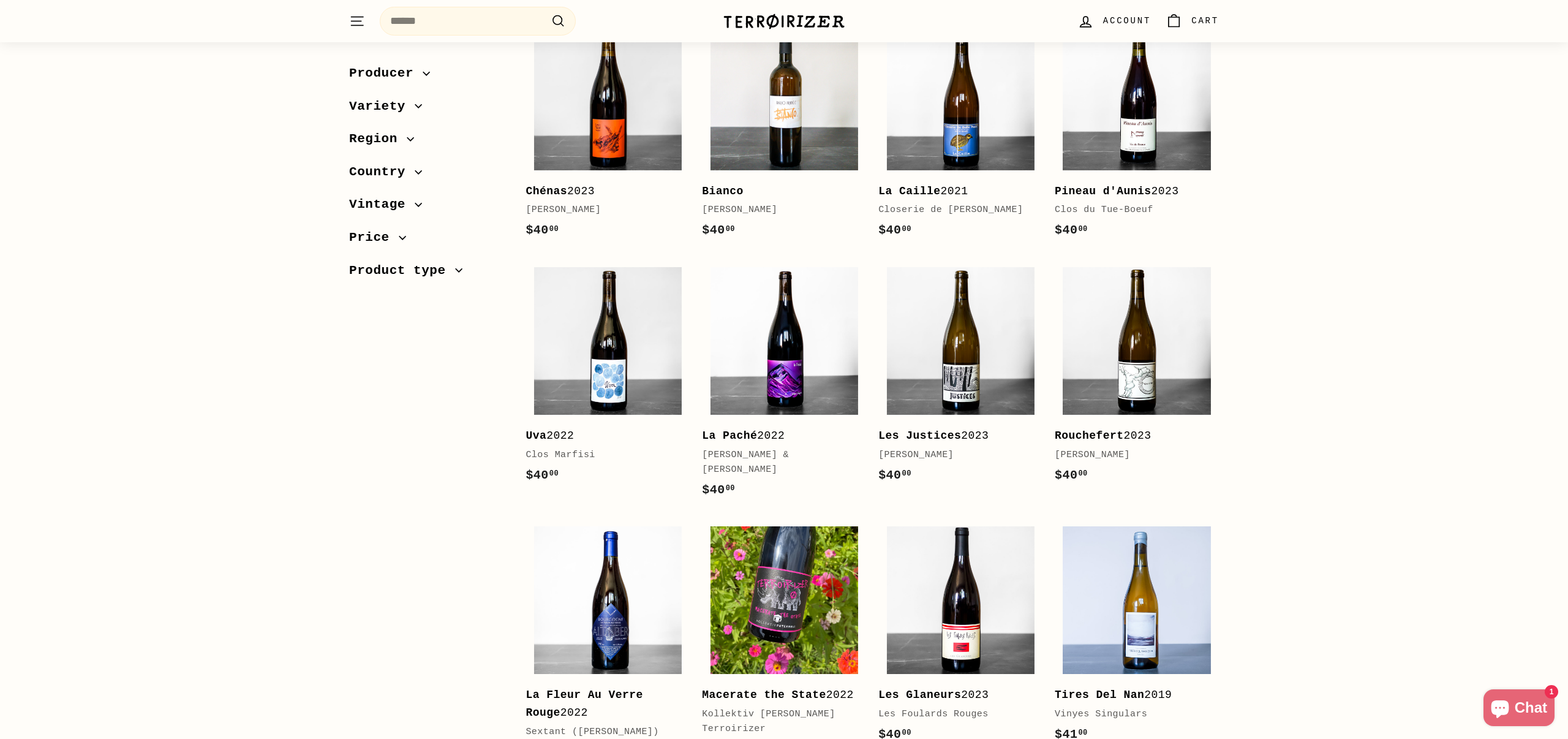
scroll to position [488, 0]
